Goal: Find specific page/section: Find specific page/section

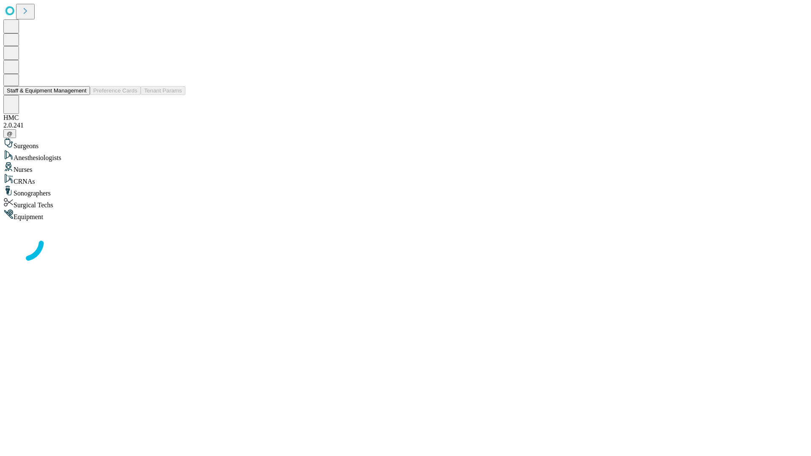
click at [81, 95] on button "Staff & Equipment Management" at bounding box center [46, 90] width 87 height 9
